Goal: Check status: Check status

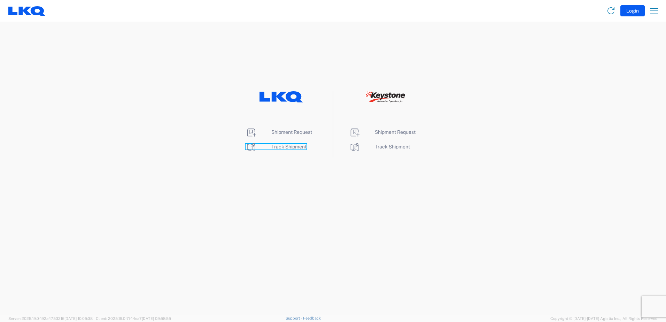
click at [280, 148] on span "Track Shipment" at bounding box center [288, 147] width 35 height 6
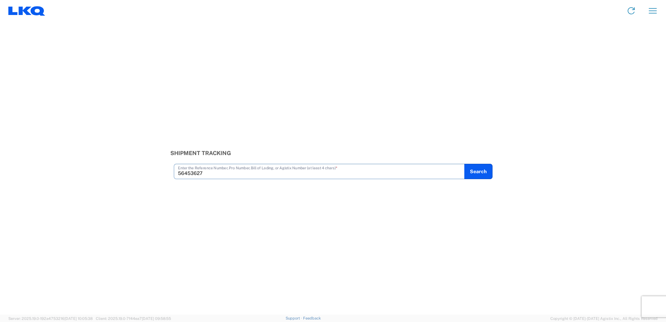
type input "56453627"
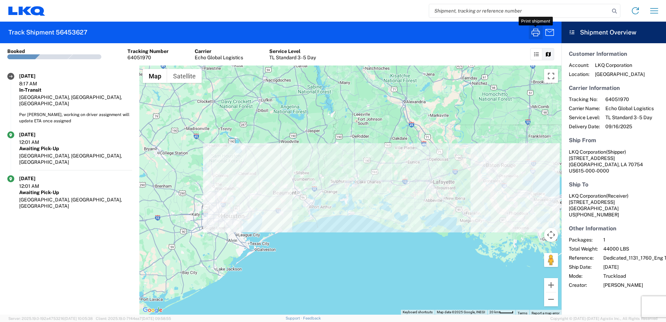
click at [535, 34] on icon "button" at bounding box center [535, 32] width 11 height 11
